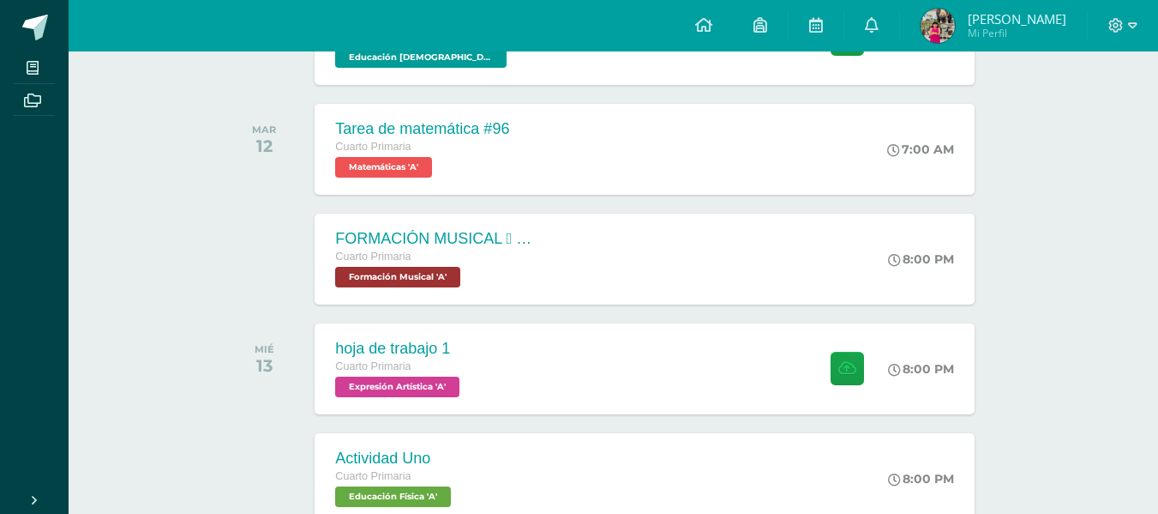
scroll to position [447, 0]
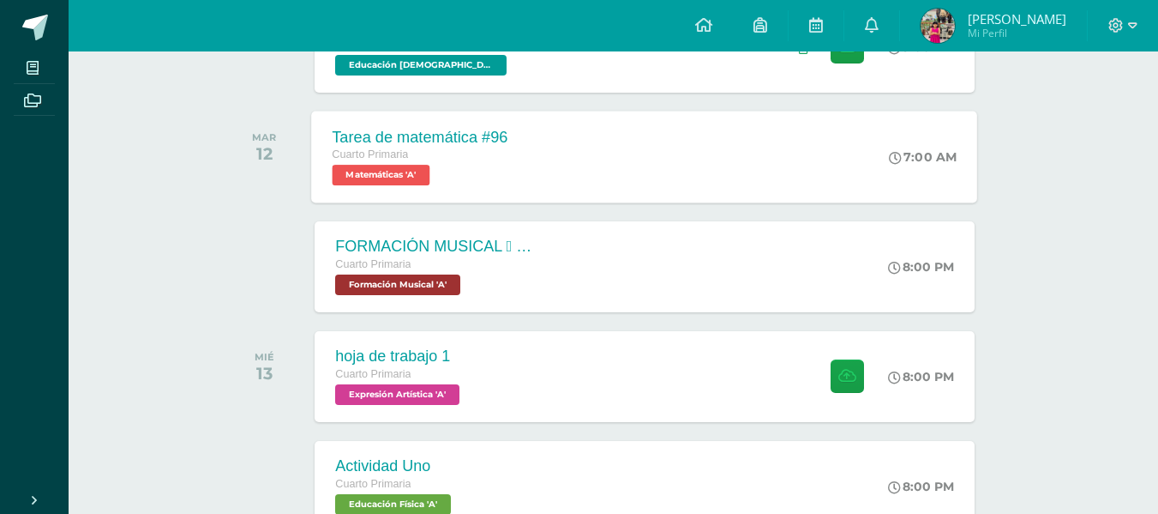
click at [729, 156] on div "Tarea de matemática #96 Cuarto Primaria Matemáticas 'A' 7:00 AM Tarea de matemá…" at bounding box center [645, 157] width 666 height 92
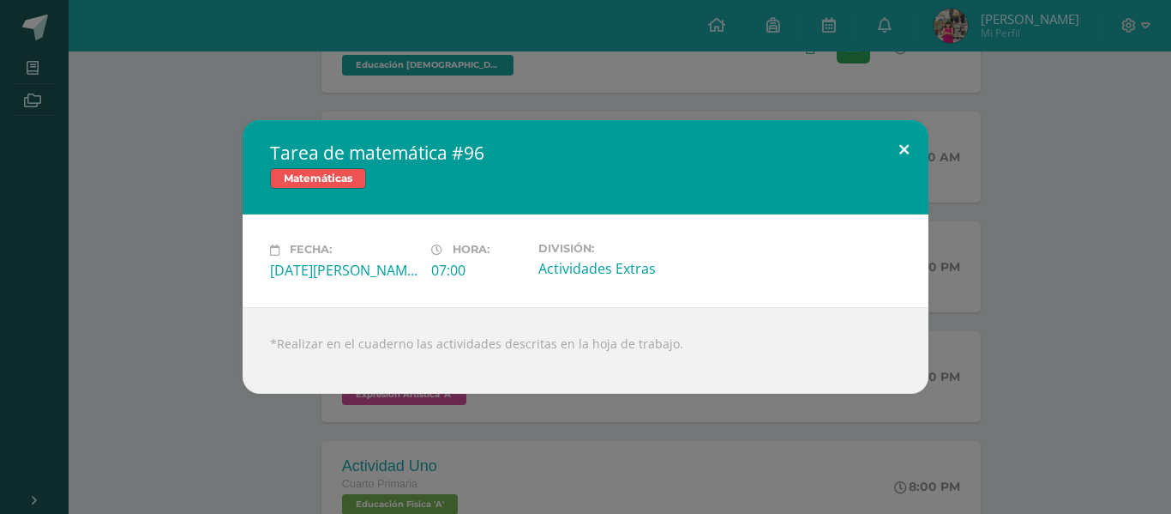
click at [886, 153] on button at bounding box center [904, 149] width 49 height 58
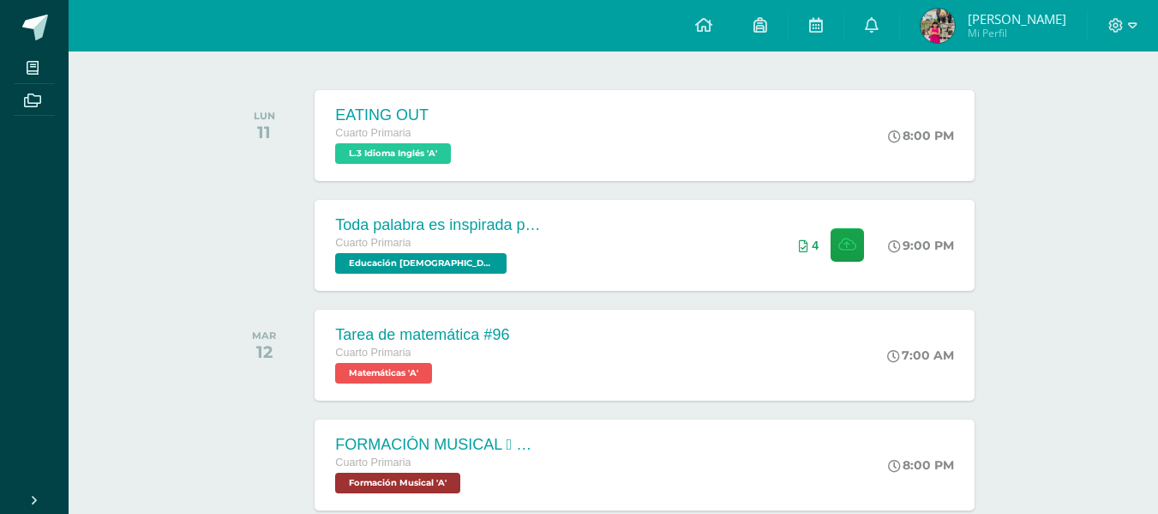
scroll to position [221, 0]
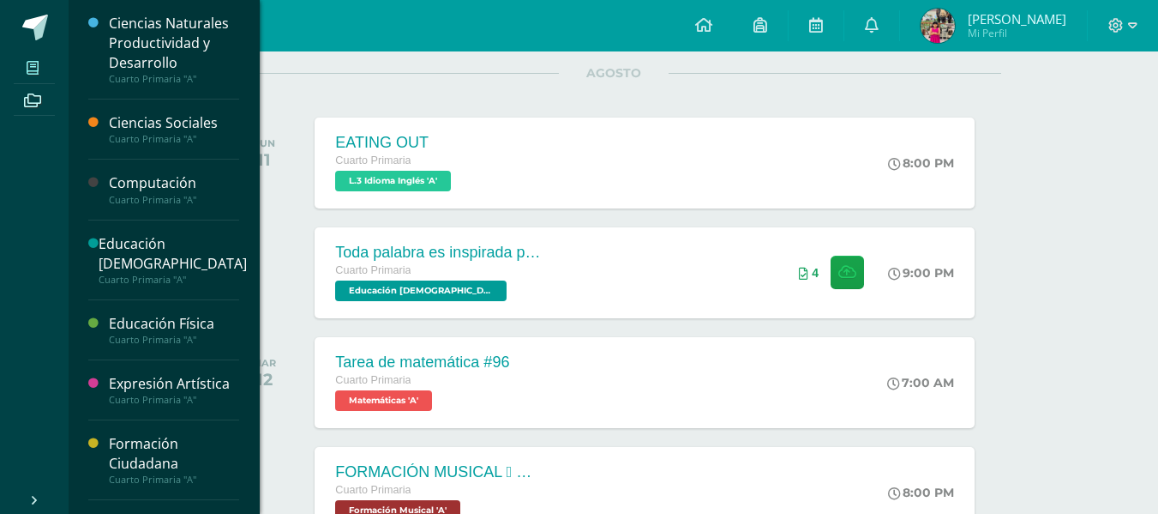
click at [15, 56] on span at bounding box center [33, 67] width 39 height 23
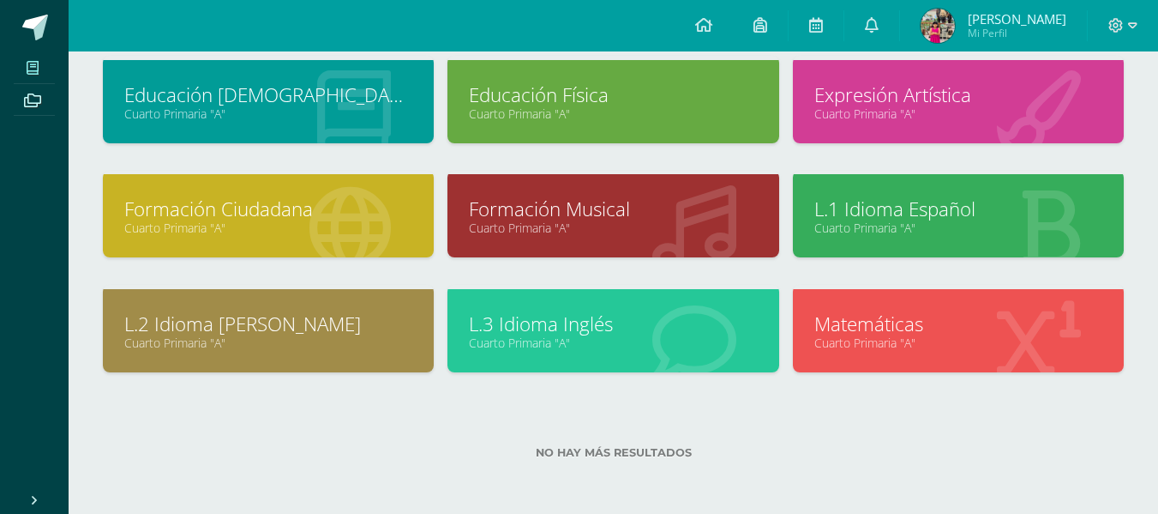
scroll to position [158, 0]
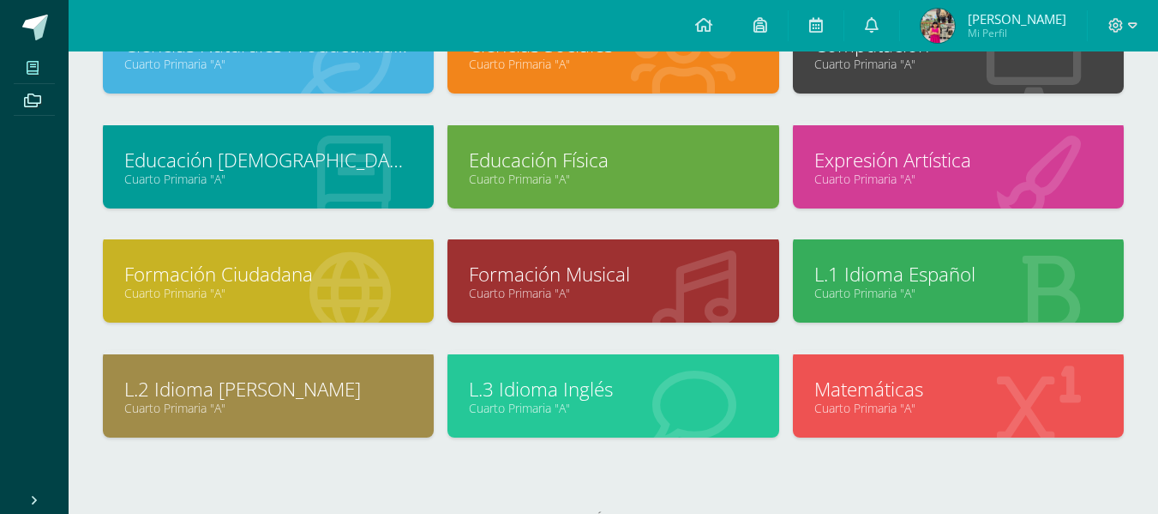
click at [941, 386] on link "Matemáticas" at bounding box center [958, 388] width 288 height 27
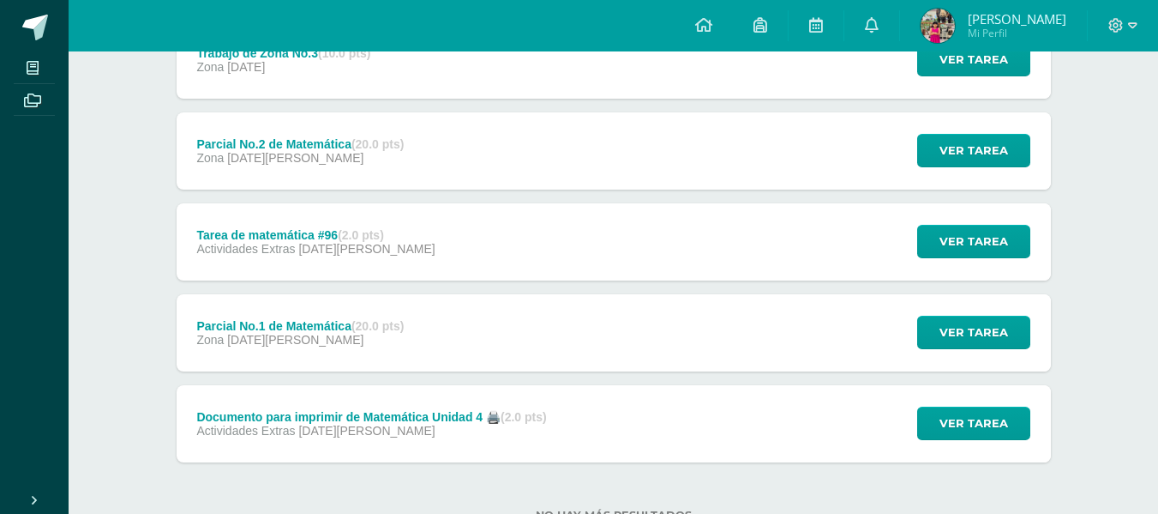
scroll to position [269, 0]
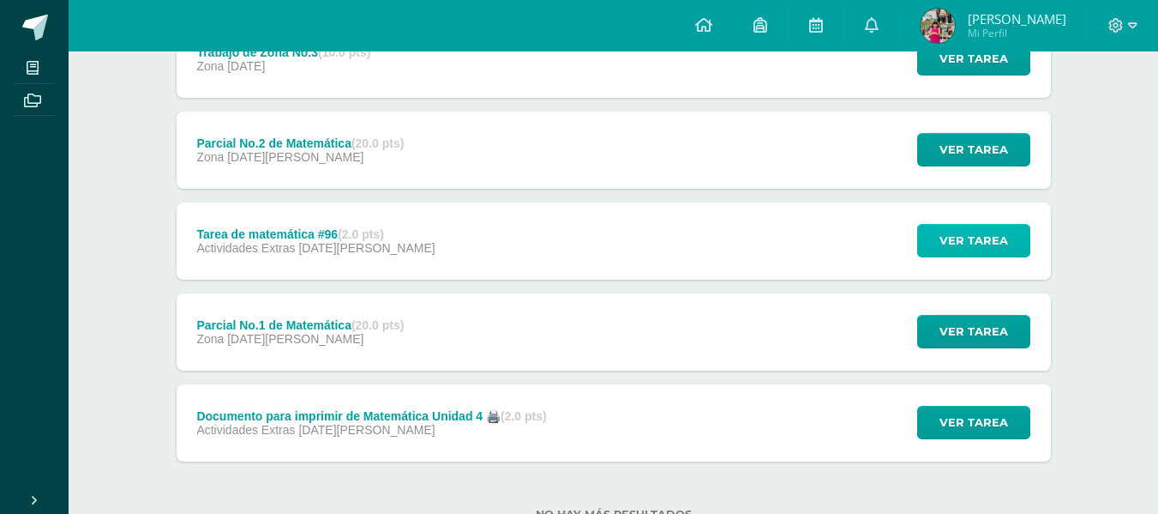
click at [964, 241] on span "Ver tarea" at bounding box center [974, 241] width 69 height 32
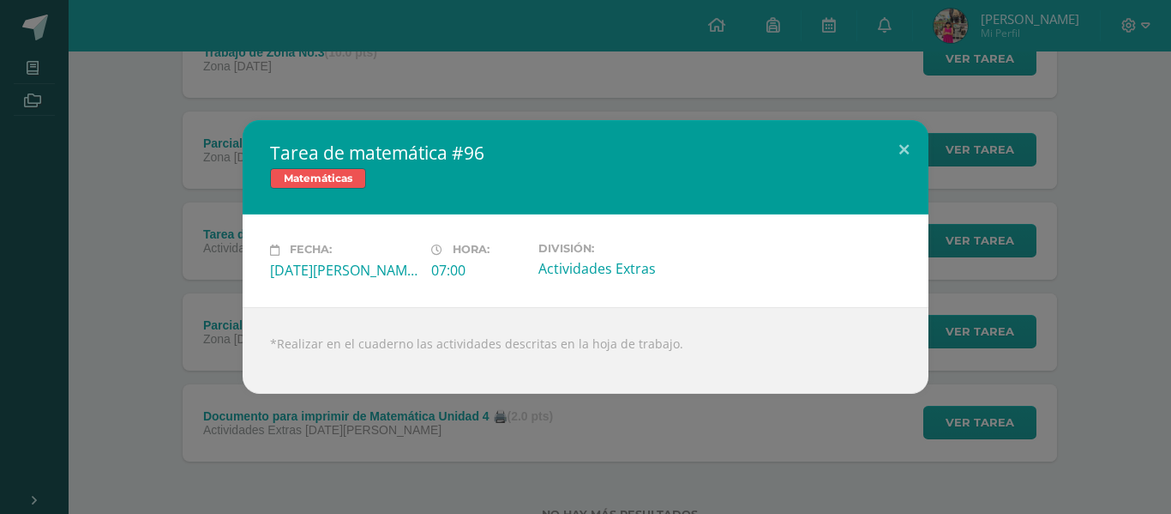
click at [544, 356] on div at bounding box center [585, 358] width 631 height 14
click at [903, 153] on button at bounding box center [904, 149] width 49 height 58
